Goal: Task Accomplishment & Management: Complete application form

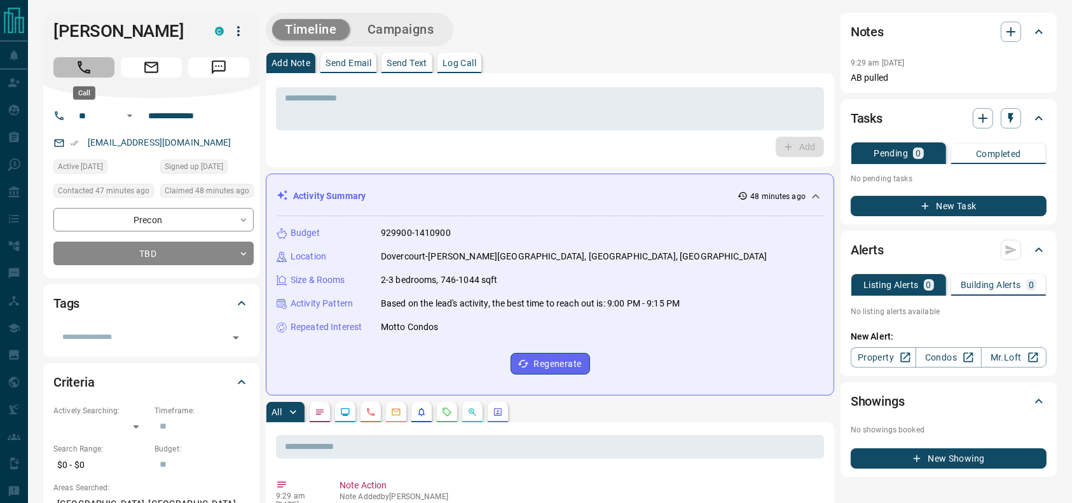
drag, startPoint x: 88, startPoint y: 62, endPoint x: 251, endPoint y: 342, distance: 324.1
click at [85, 62] on button "Call" at bounding box center [83, 67] width 61 height 20
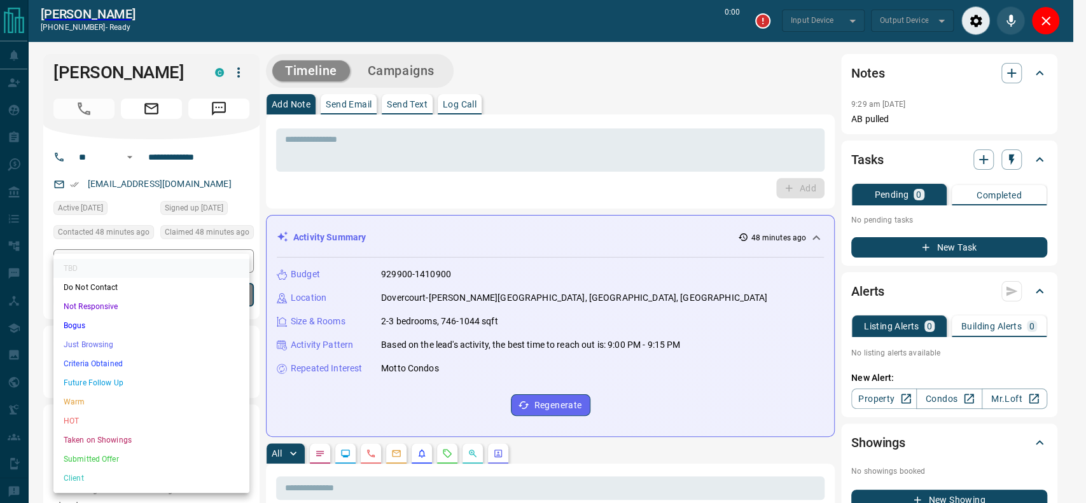
type input "*******"
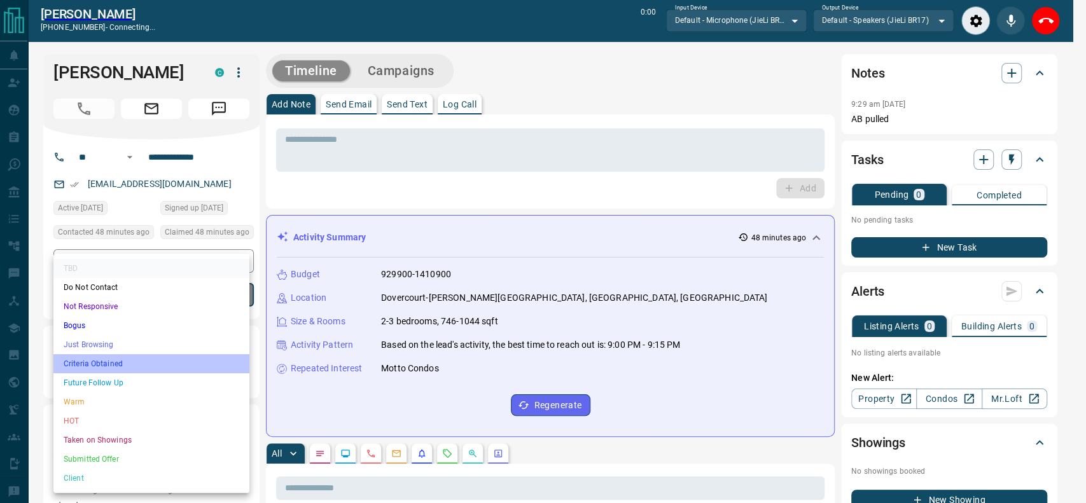
click at [115, 362] on li "Criteria Obtained" at bounding box center [151, 363] width 196 height 19
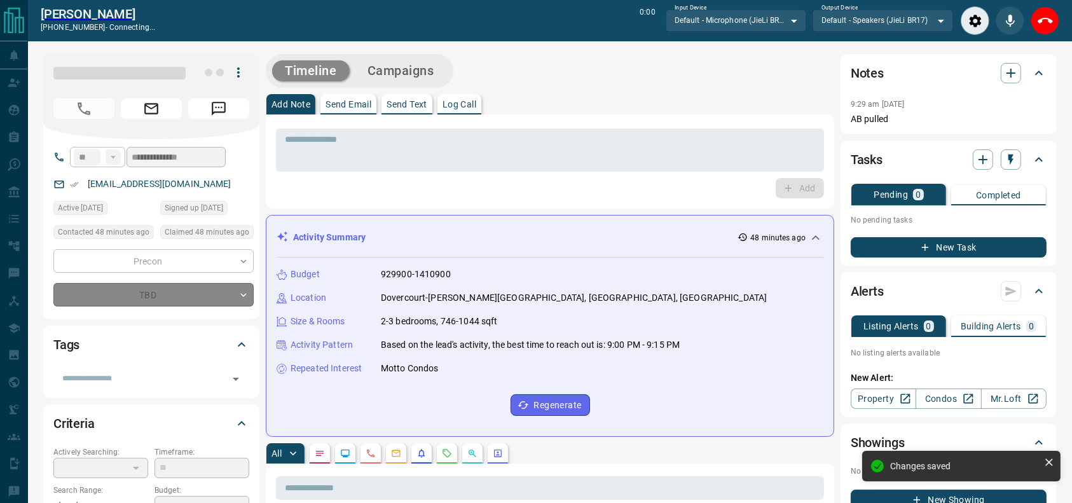
type input "*"
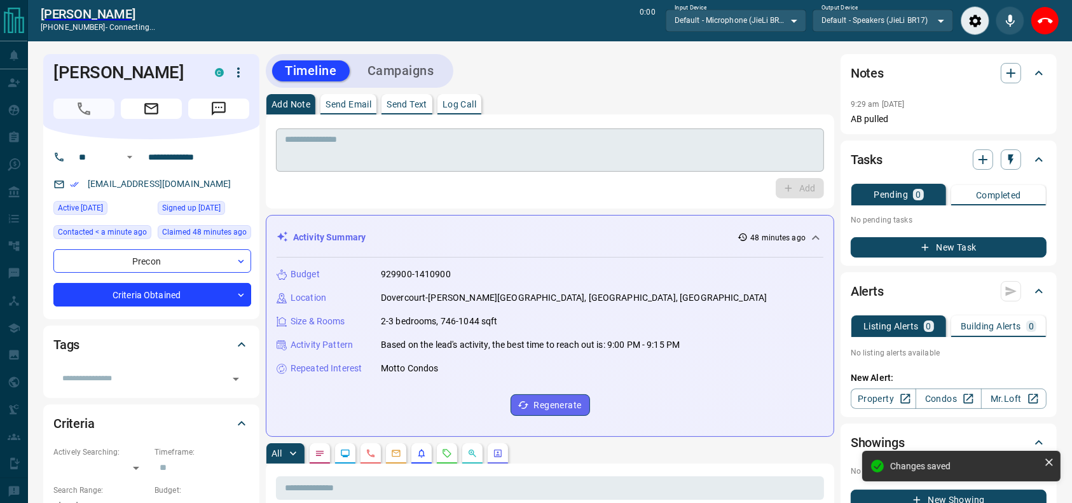
click at [319, 141] on textarea at bounding box center [550, 150] width 530 height 32
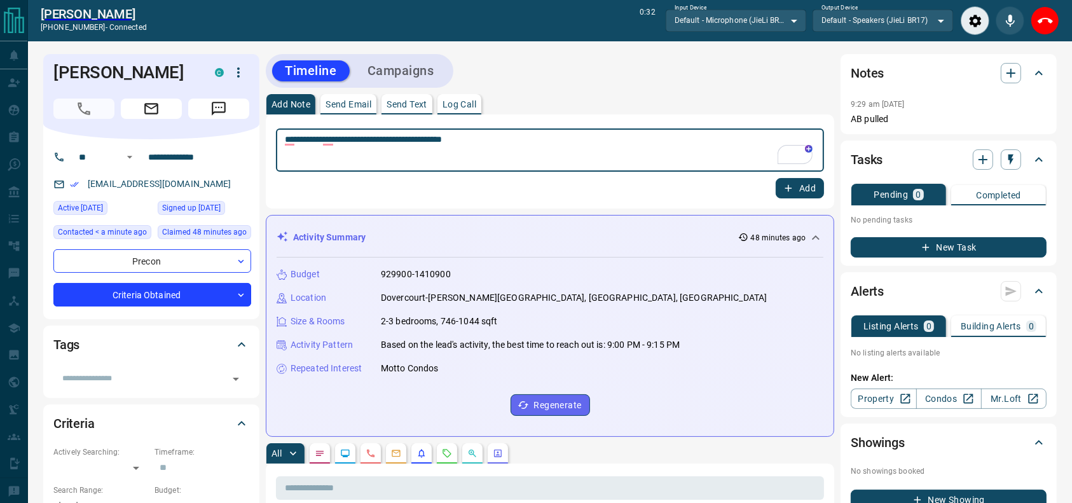
type textarea "**********"
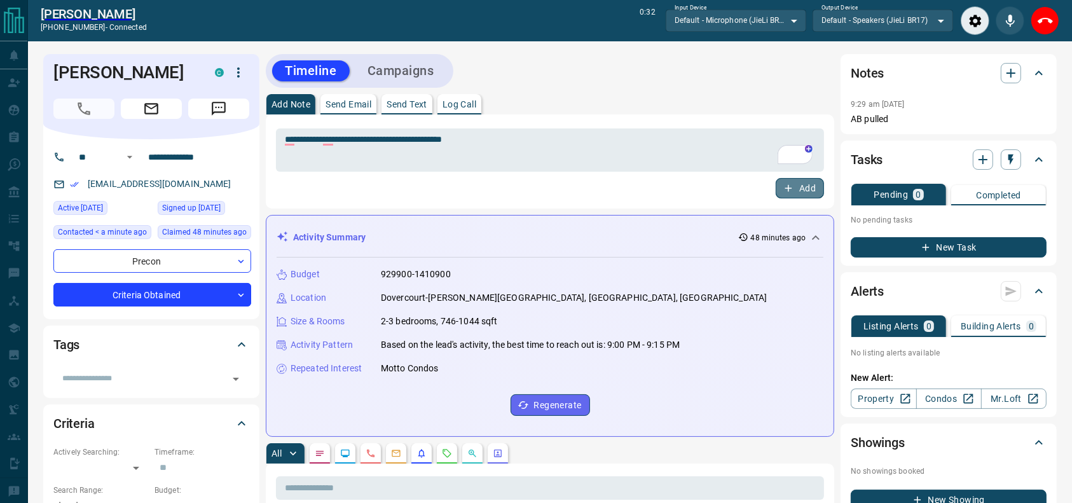
click at [789, 188] on icon "button" at bounding box center [788, 188] width 7 height 7
drag, startPoint x: 1048, startPoint y: 16, endPoint x: 638, endPoint y: 36, distance: 410.0
click at [1048, 18] on icon "End Call" at bounding box center [1045, 20] width 15 height 15
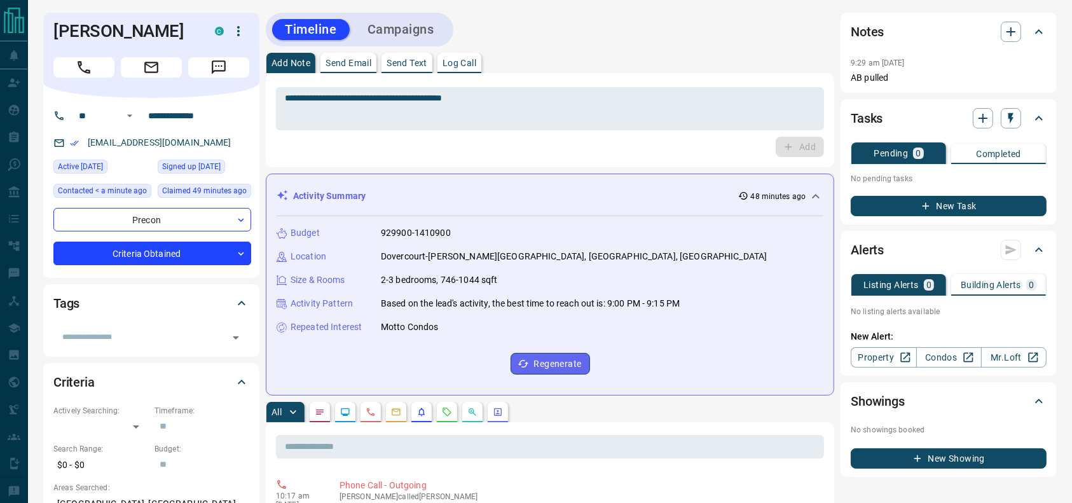
click at [436, 30] on button "Campaigns" at bounding box center [401, 29] width 92 height 21
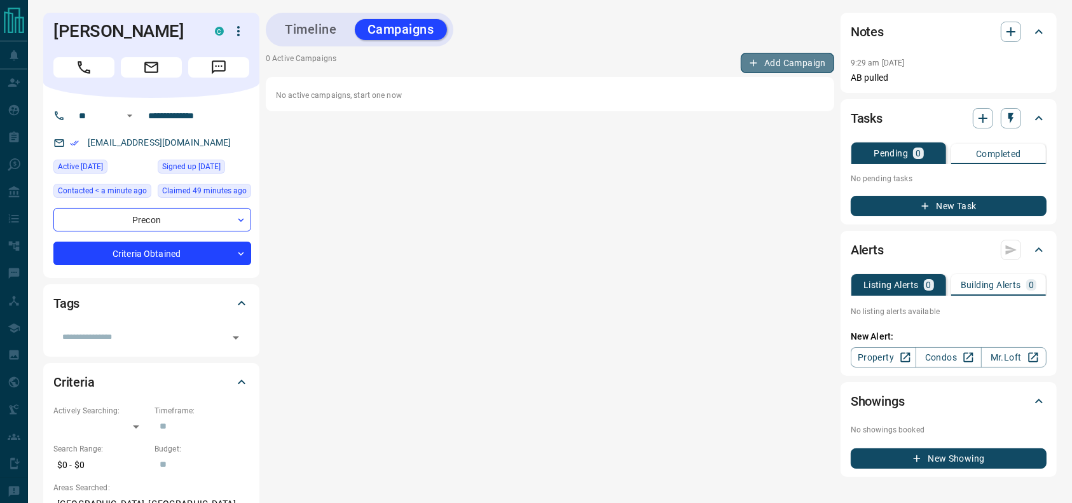
click at [756, 64] on icon "button" at bounding box center [753, 62] width 11 height 11
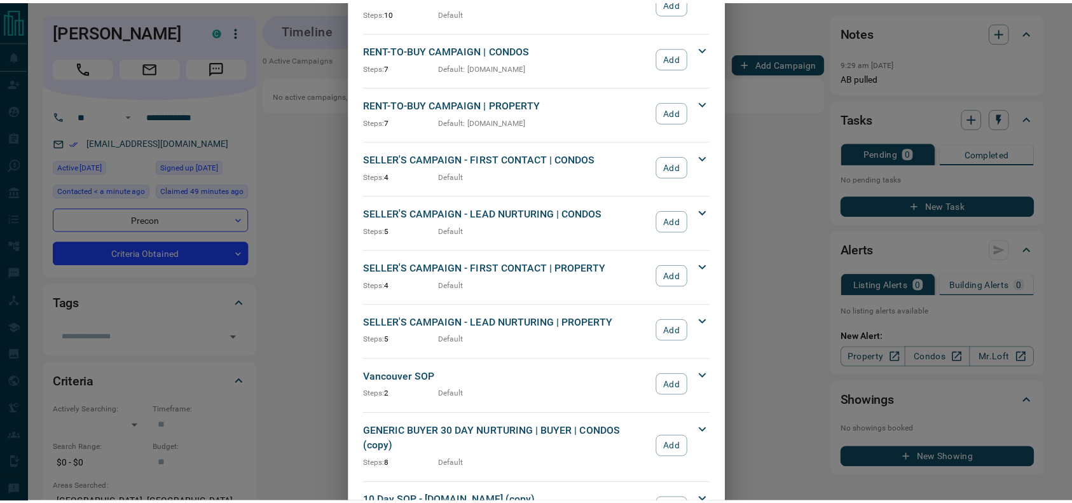
scroll to position [1370, 0]
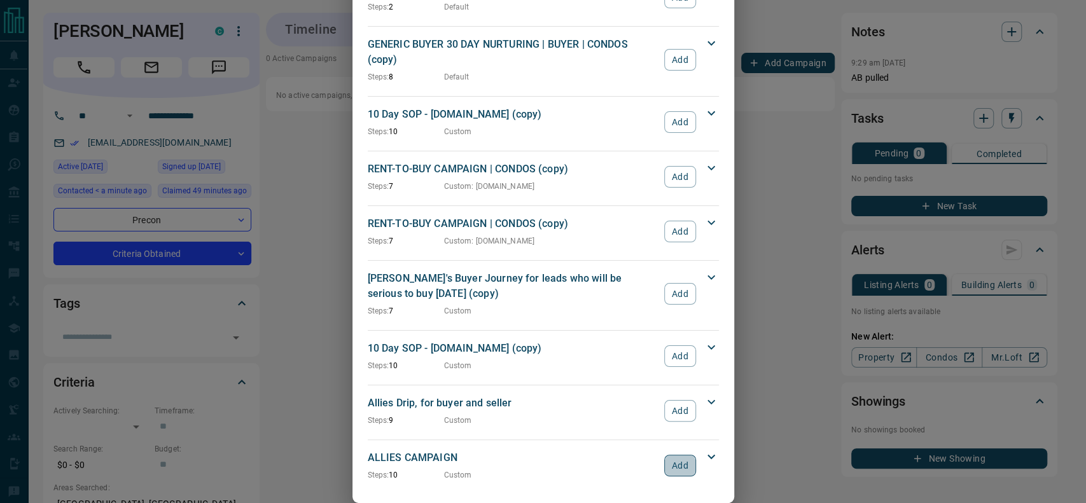
click at [672, 455] on button "Add" at bounding box center [679, 466] width 31 height 22
